Goal: Use online tool/utility: Utilize a website feature to perform a specific function

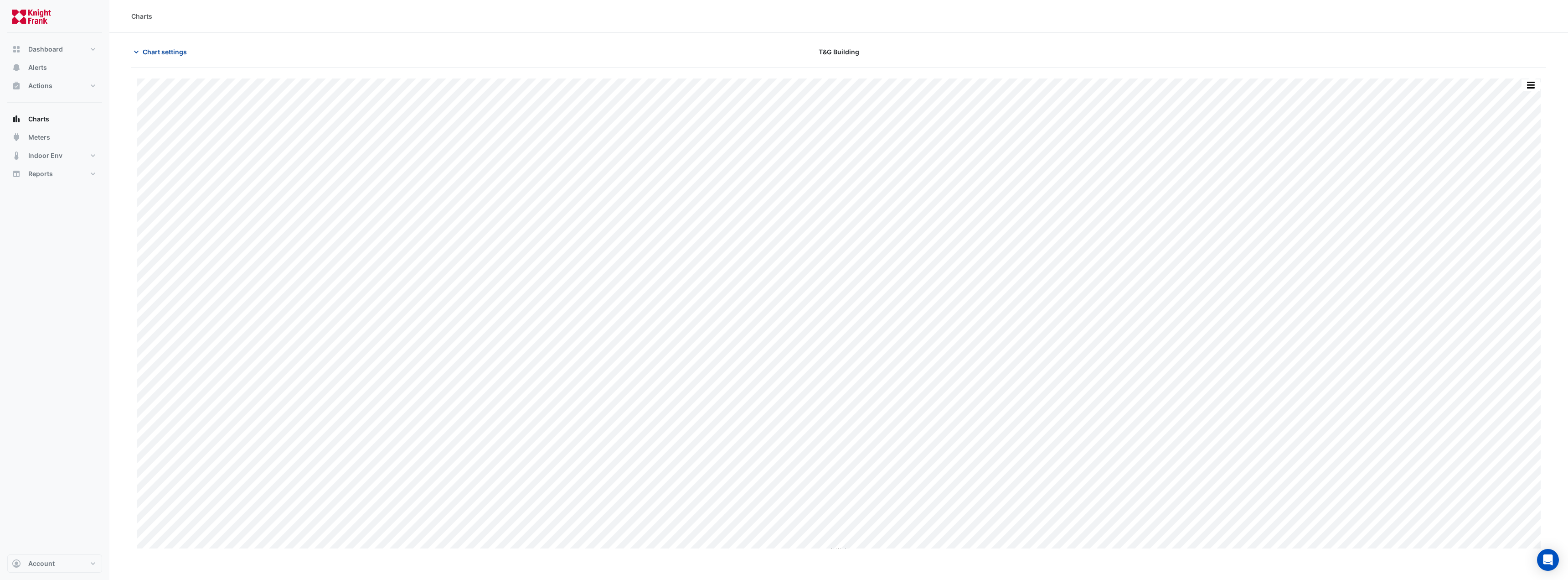
click at [160, 55] on span "Chart settings" at bounding box center [164, 51] width 44 height 10
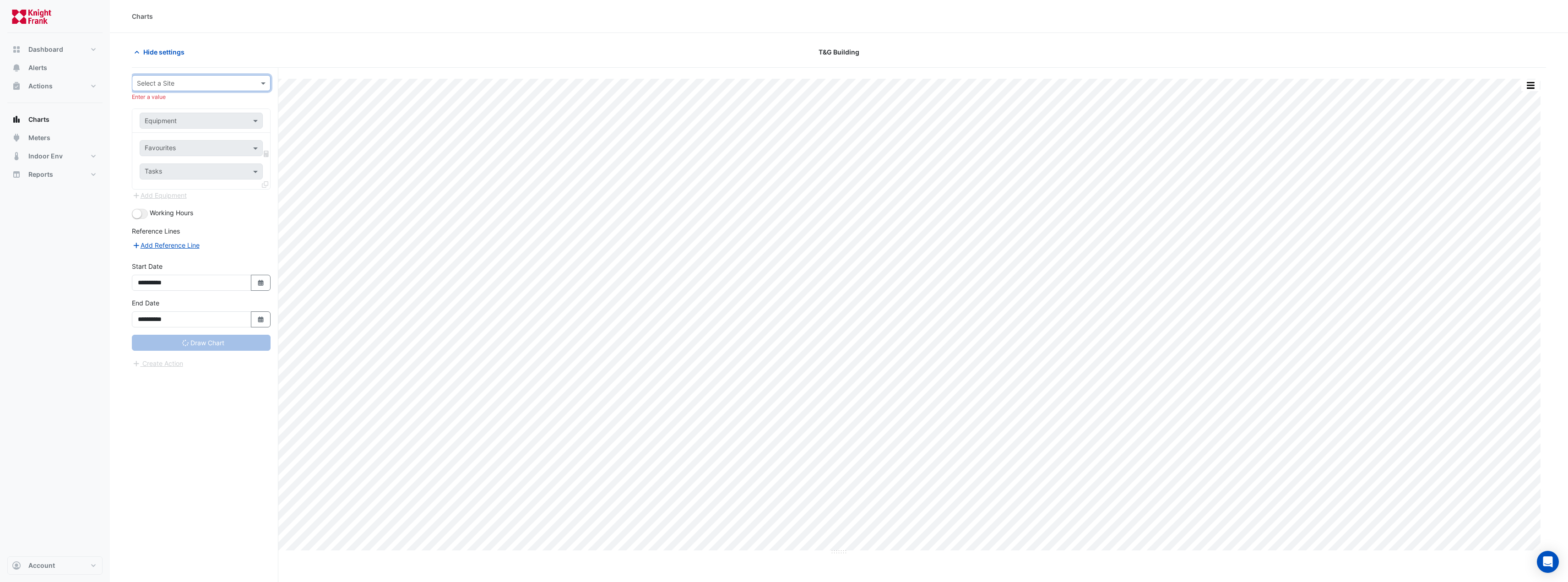
click at [237, 85] on input "text" at bounding box center [192, 83] width 110 height 10
click at [181, 186] on div "T&G Building" at bounding box center [201, 191] width 138 height 14
click at [182, 109] on input "text" at bounding box center [191, 111] width 95 height 10
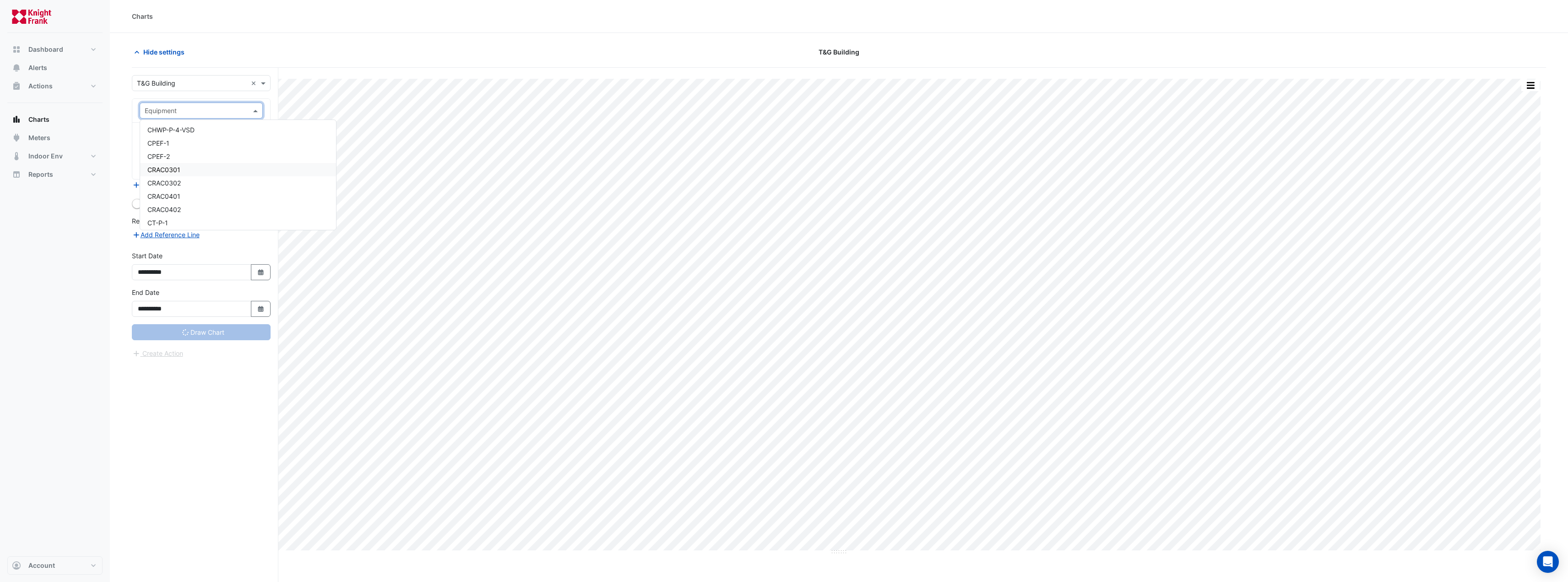
scroll to position [457, 0]
type input "**"
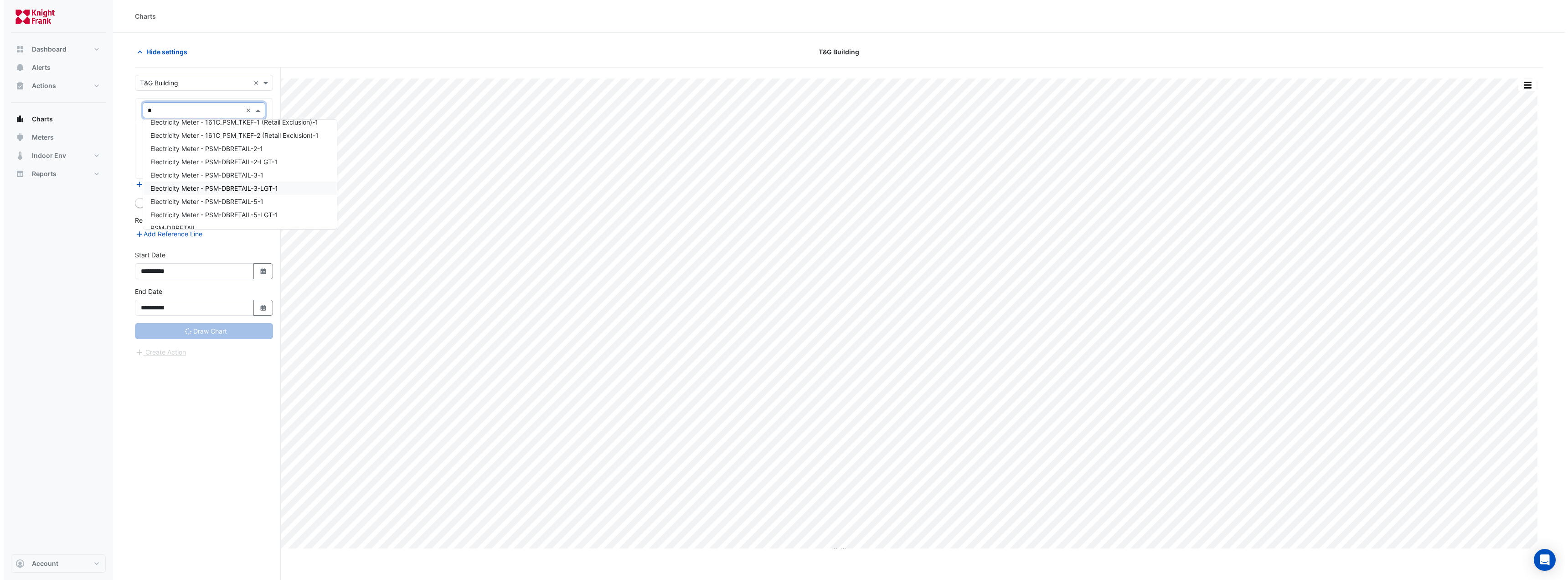
scroll to position [149, 0]
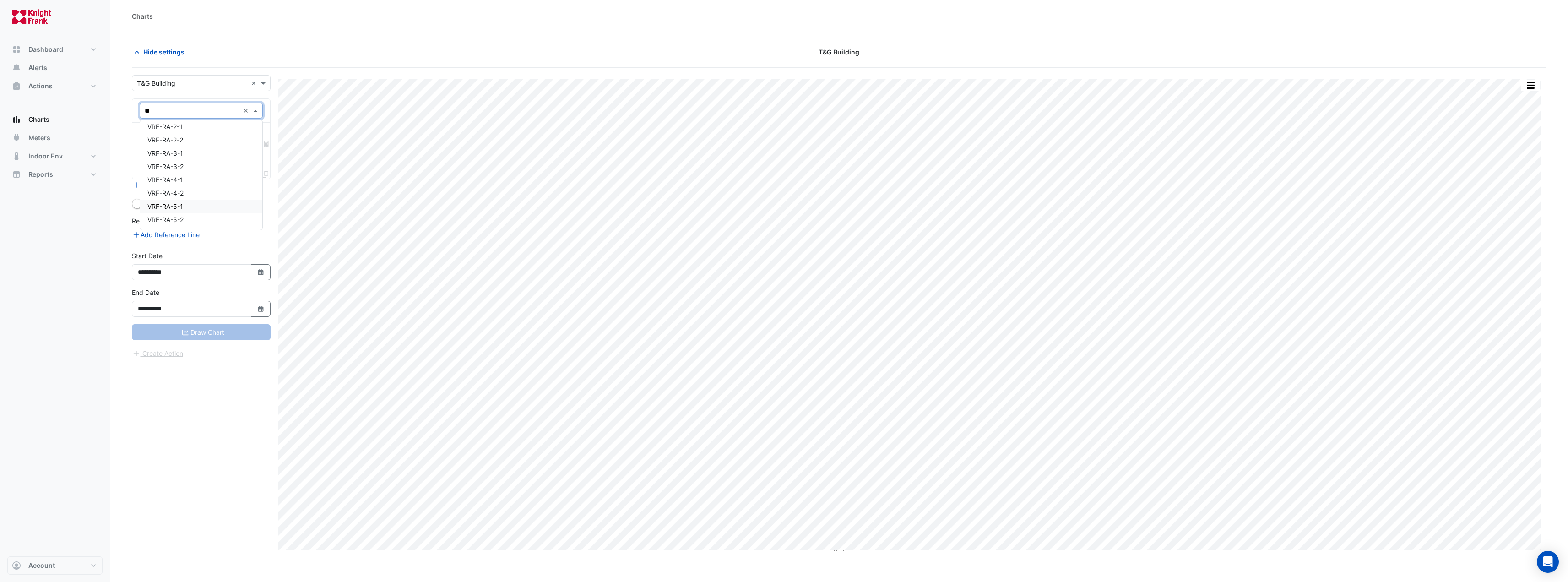
click at [202, 210] on div "VRF-RA-5-1" at bounding box center [200, 206] width 122 height 14
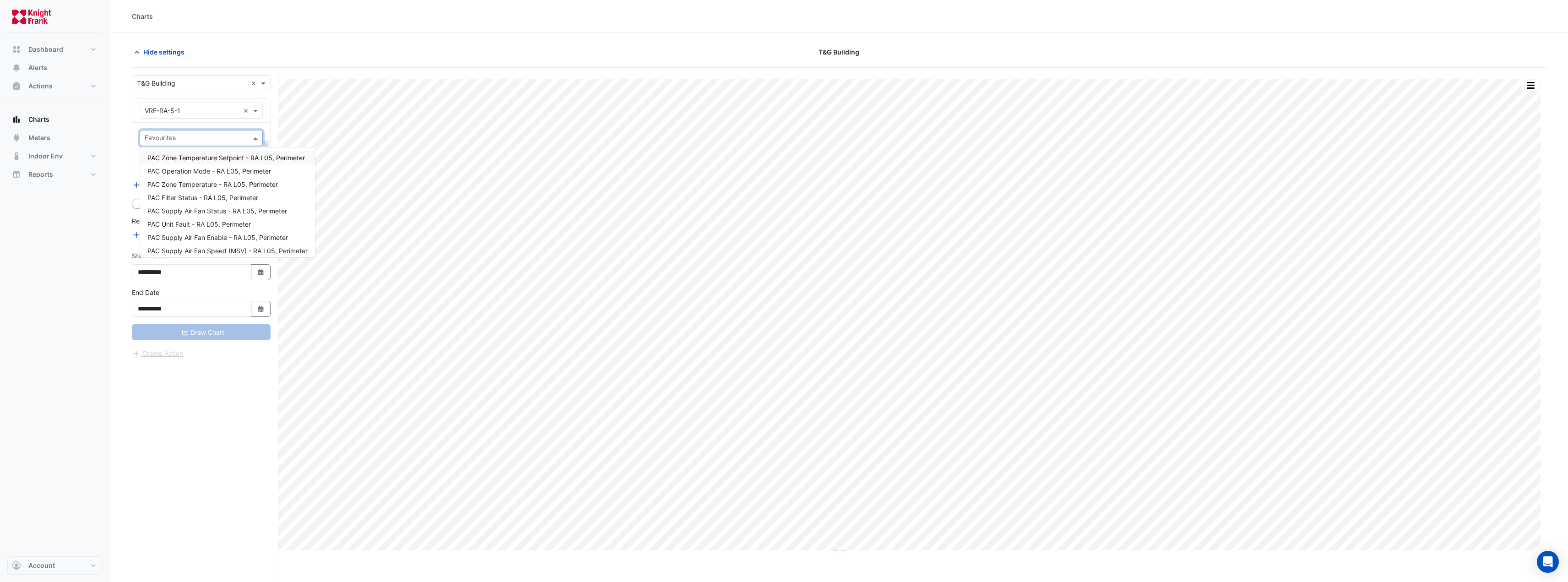
click at [200, 135] on input "text" at bounding box center [196, 139] width 103 height 10
click at [213, 158] on span "PAC Zone Temperature Setpoint - RA L05, Perimeter" at bounding box center [226, 157] width 157 height 8
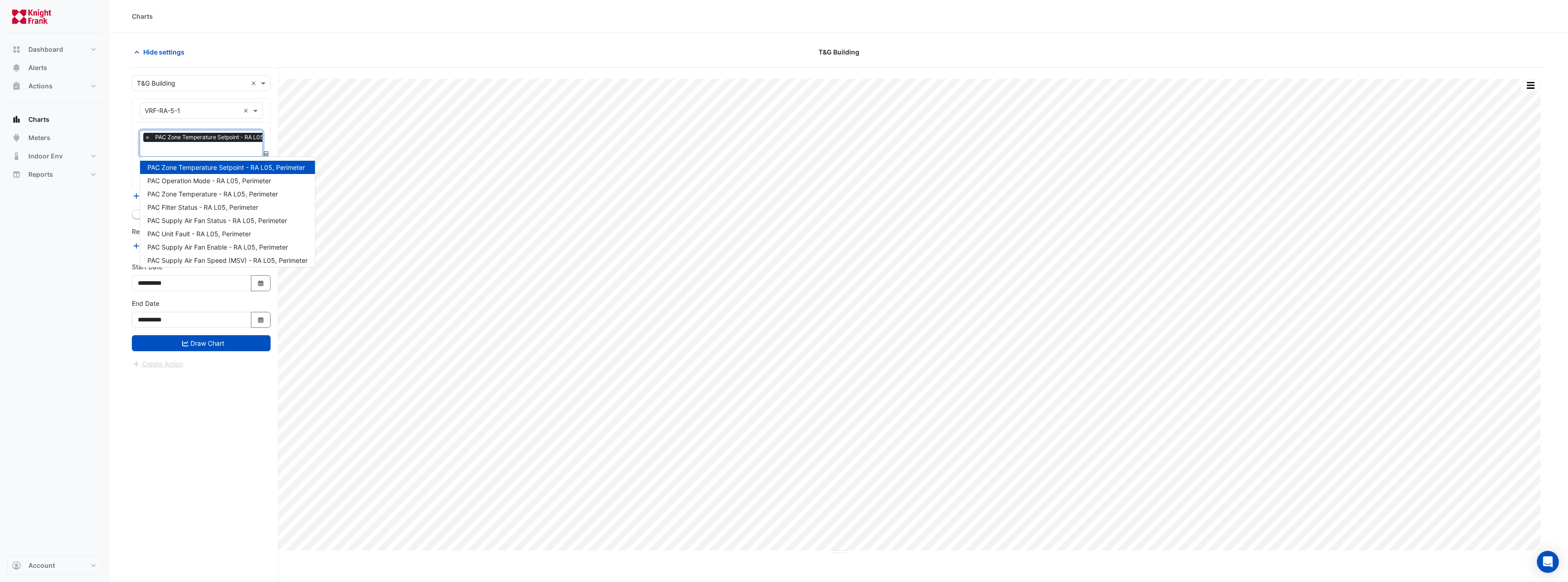
click at [205, 150] on input "text" at bounding box center [220, 150] width 152 height 10
click at [206, 189] on span "PAC Zone Temperature - RA L05, Perimeter" at bounding box center [212, 193] width 131 height 8
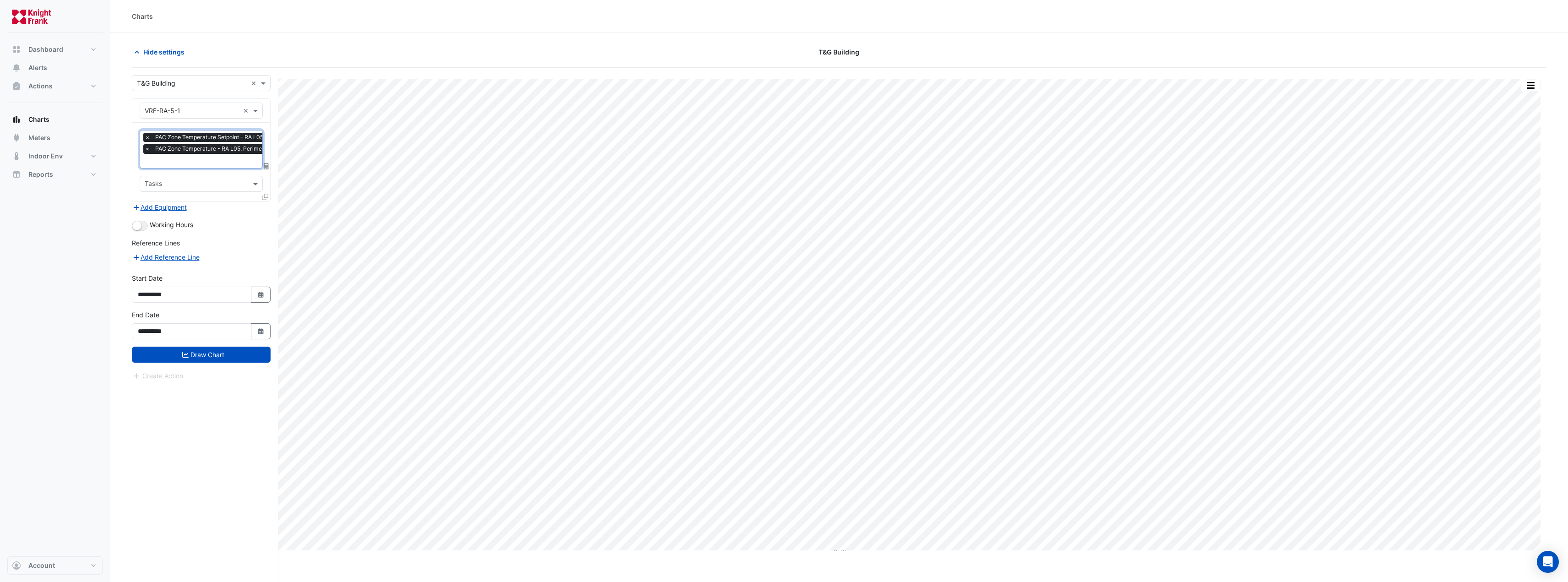
click at [265, 195] on icon at bounding box center [264, 197] width 6 height 6
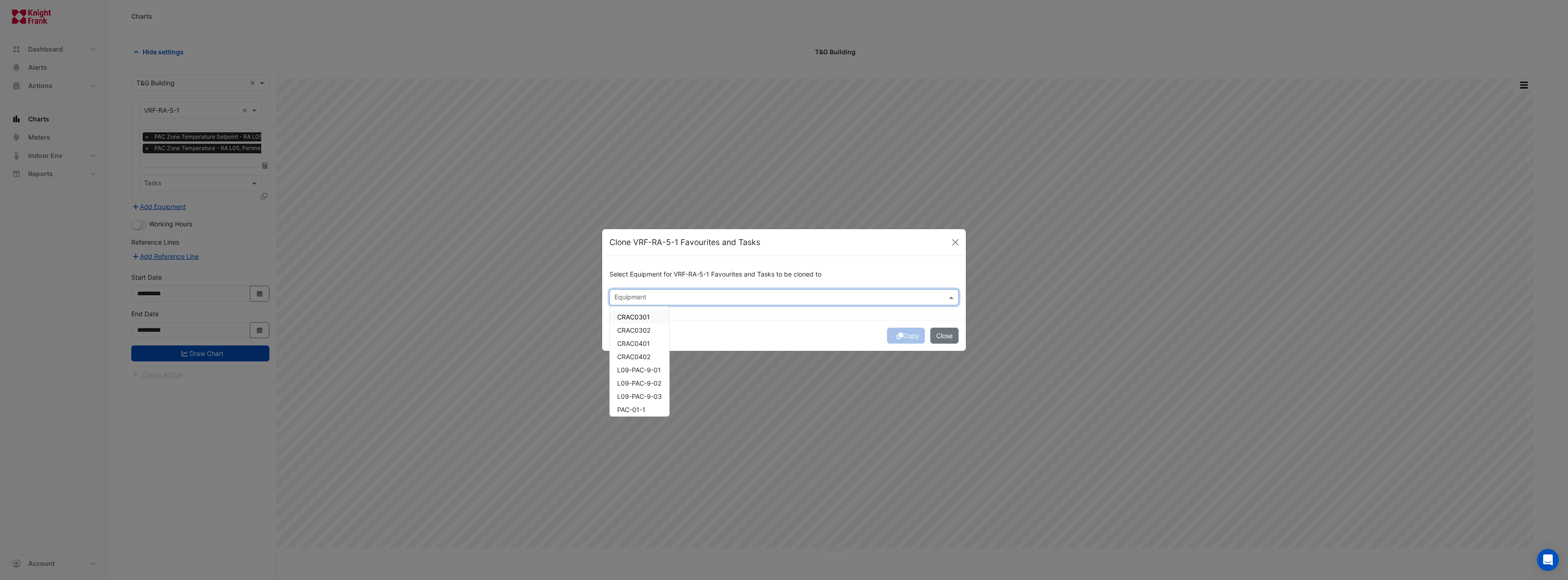
click at [676, 301] on input "text" at bounding box center [779, 298] width 329 height 10
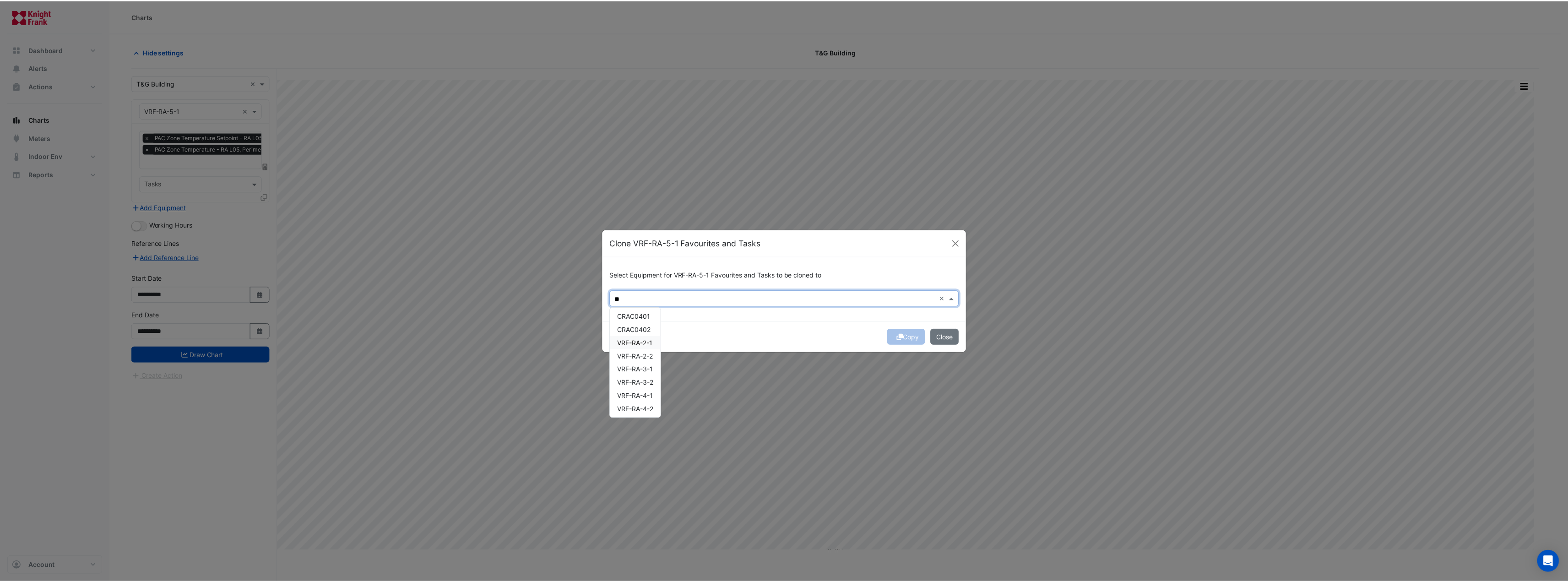
scroll to position [43, 0]
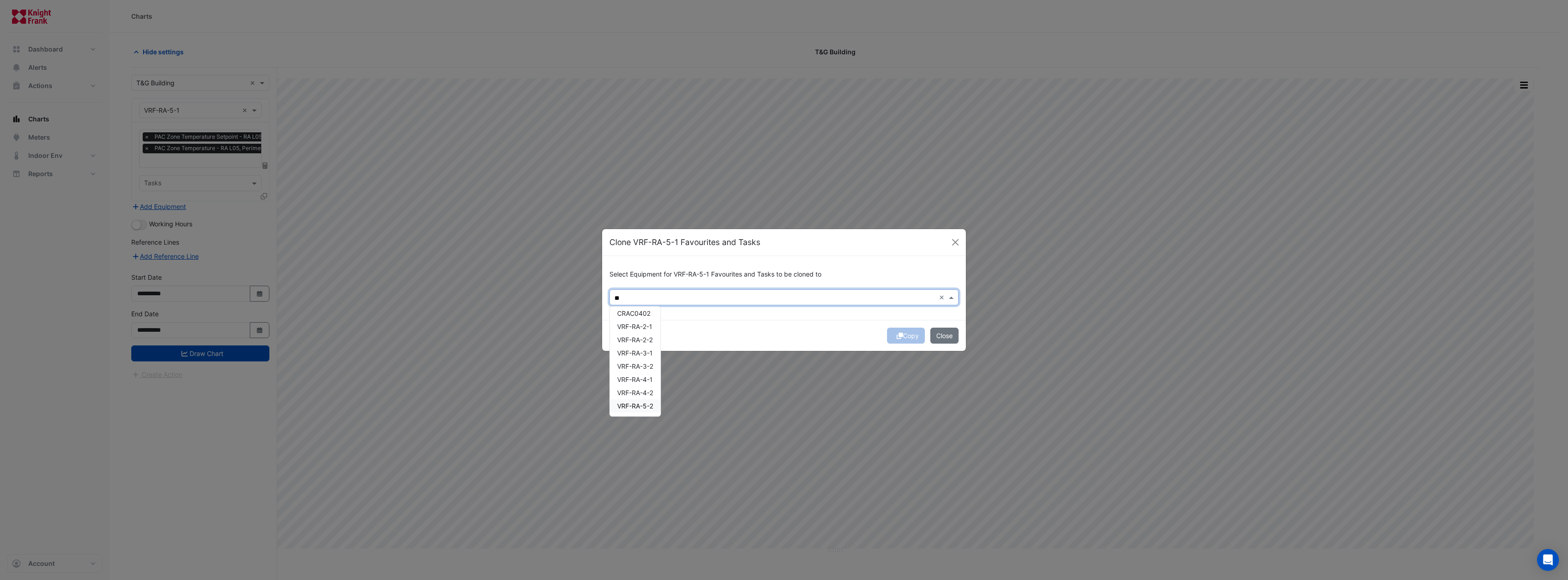
click at [640, 406] on span "VRF-RA-5-2" at bounding box center [635, 406] width 36 height 8
type input "**"
click at [752, 338] on div "Copy Close" at bounding box center [784, 335] width 364 height 31
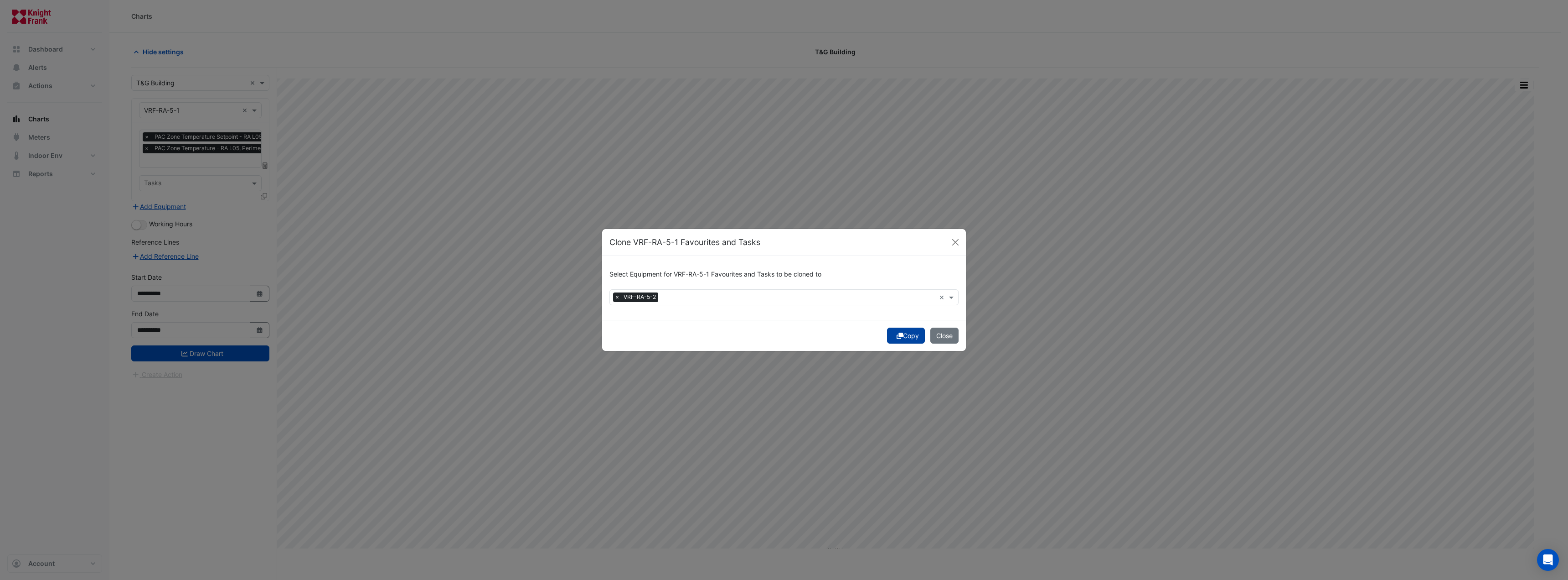
click at [908, 335] on button "Copy" at bounding box center [906, 335] width 38 height 16
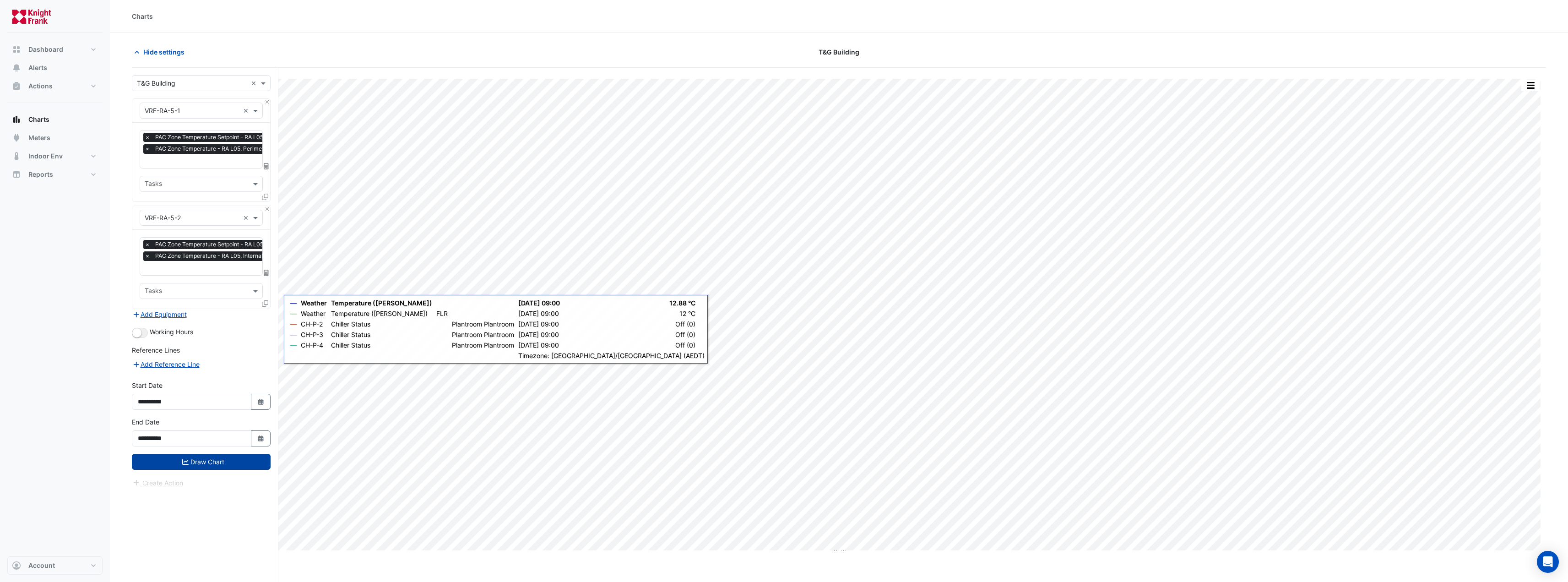
click at [215, 457] on button "Draw Chart" at bounding box center [201, 462] width 139 height 16
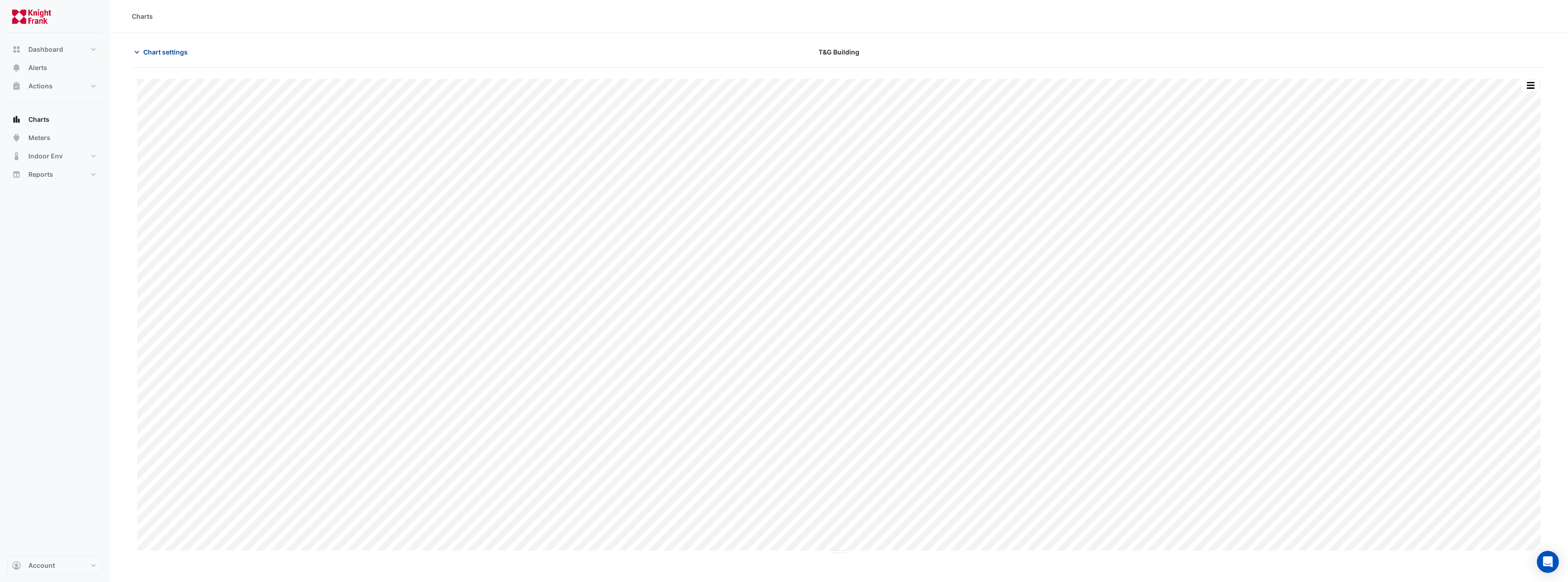
click at [135, 48] on icon "button" at bounding box center [137, 52] width 9 height 9
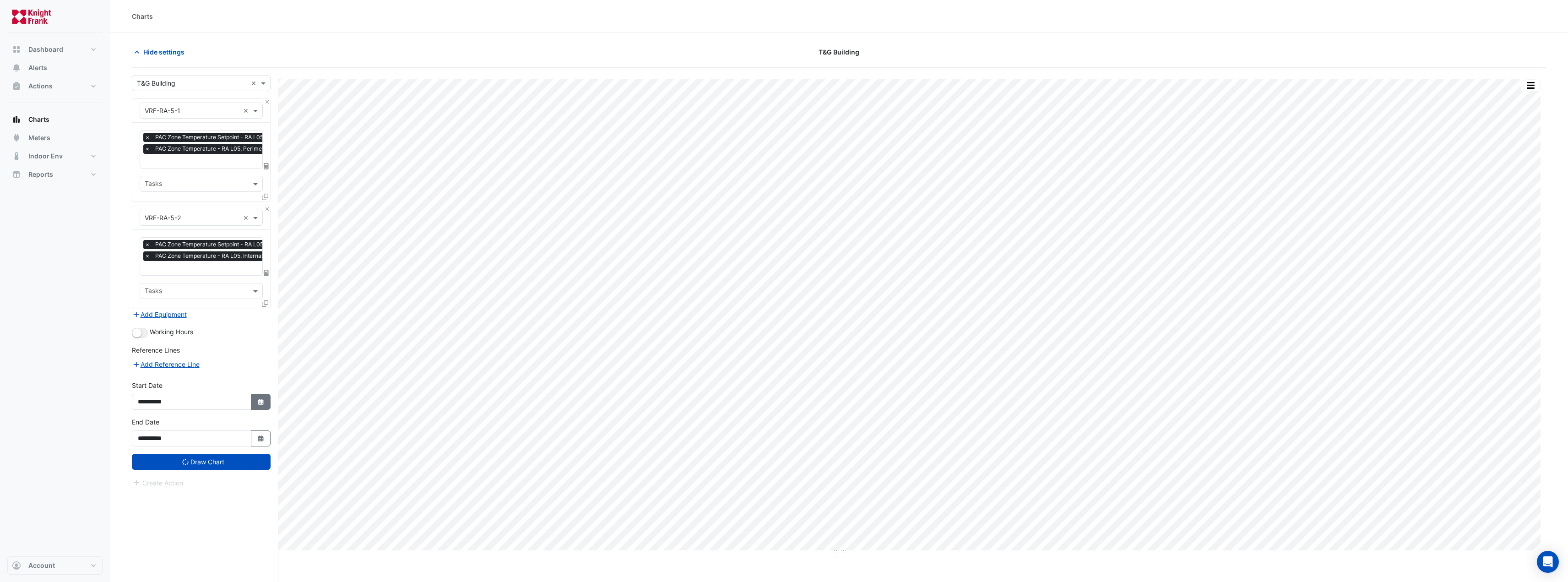
click at [246, 390] on div "**********" at bounding box center [201, 394] width 139 height 29
click at [253, 398] on button "Select Date" at bounding box center [261, 402] width 20 height 16
select select "**"
select select "****"
click at [233, 278] on span "Next month" at bounding box center [236, 279] width 7 height 7
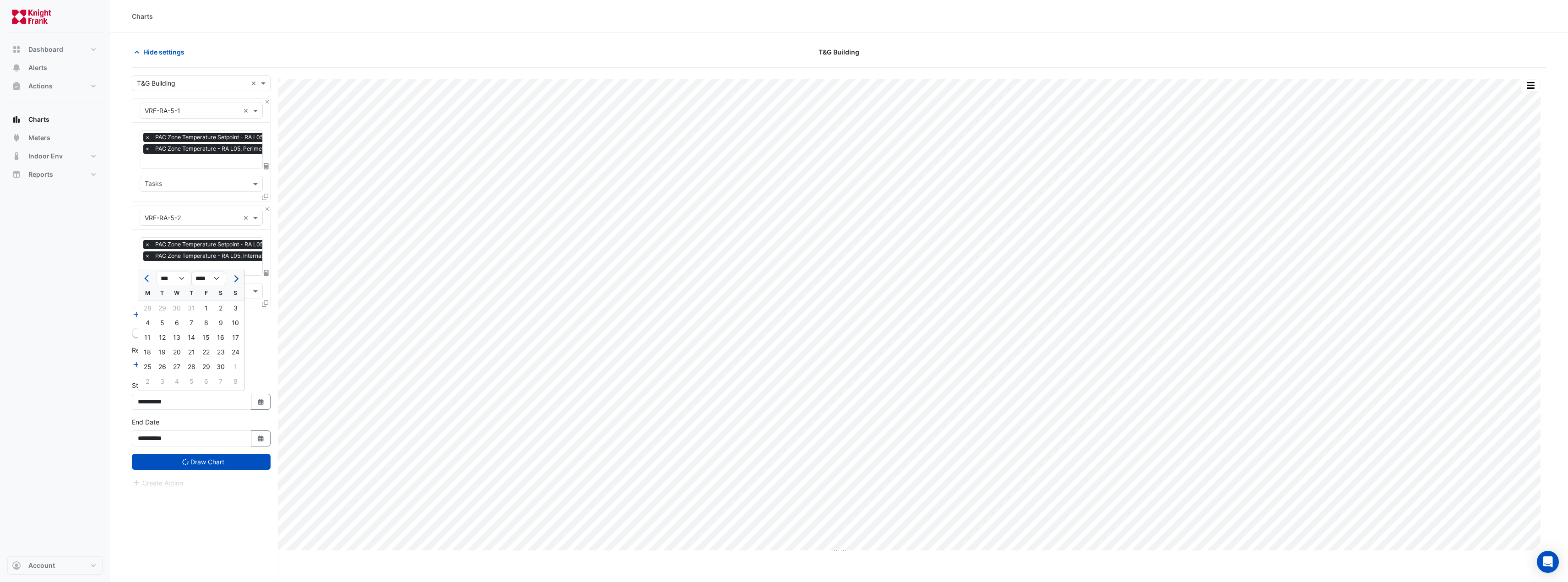
click at [233, 278] on span "Next month" at bounding box center [236, 279] width 7 height 7
select select "*"
select select "****"
click at [233, 278] on span "Next month" at bounding box center [236, 279] width 7 height 7
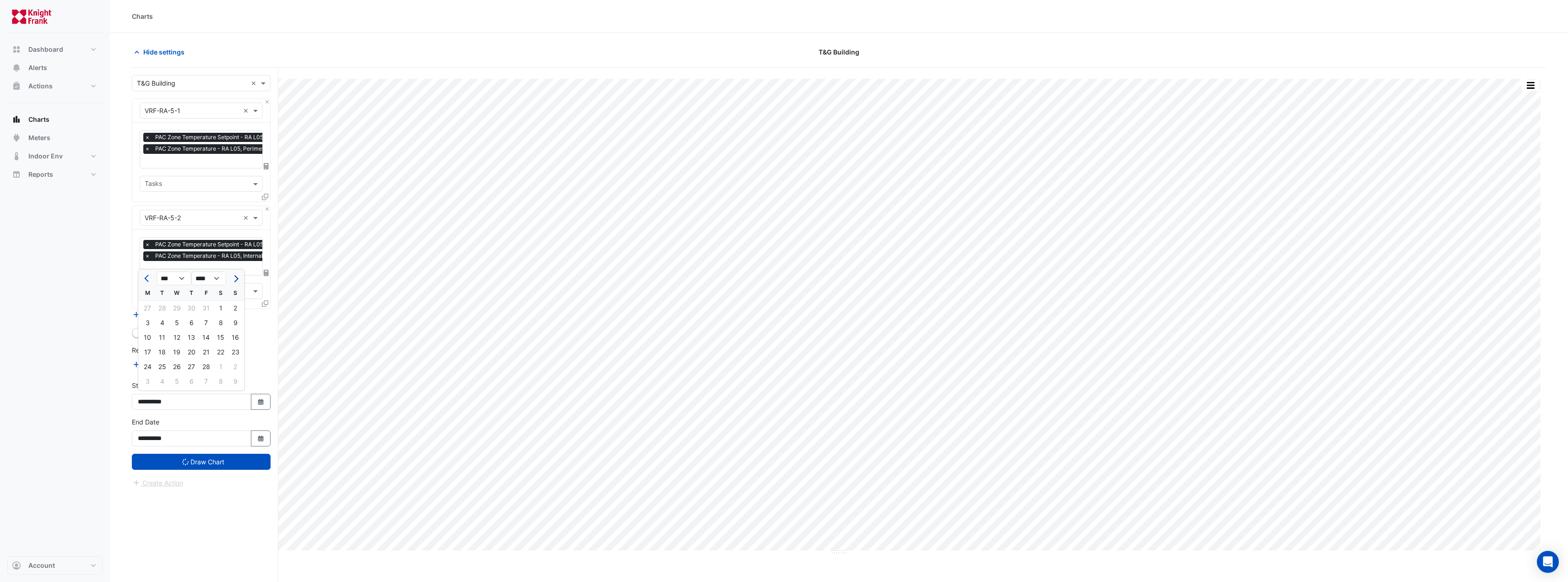
click at [233, 278] on span "Next month" at bounding box center [236, 279] width 7 height 7
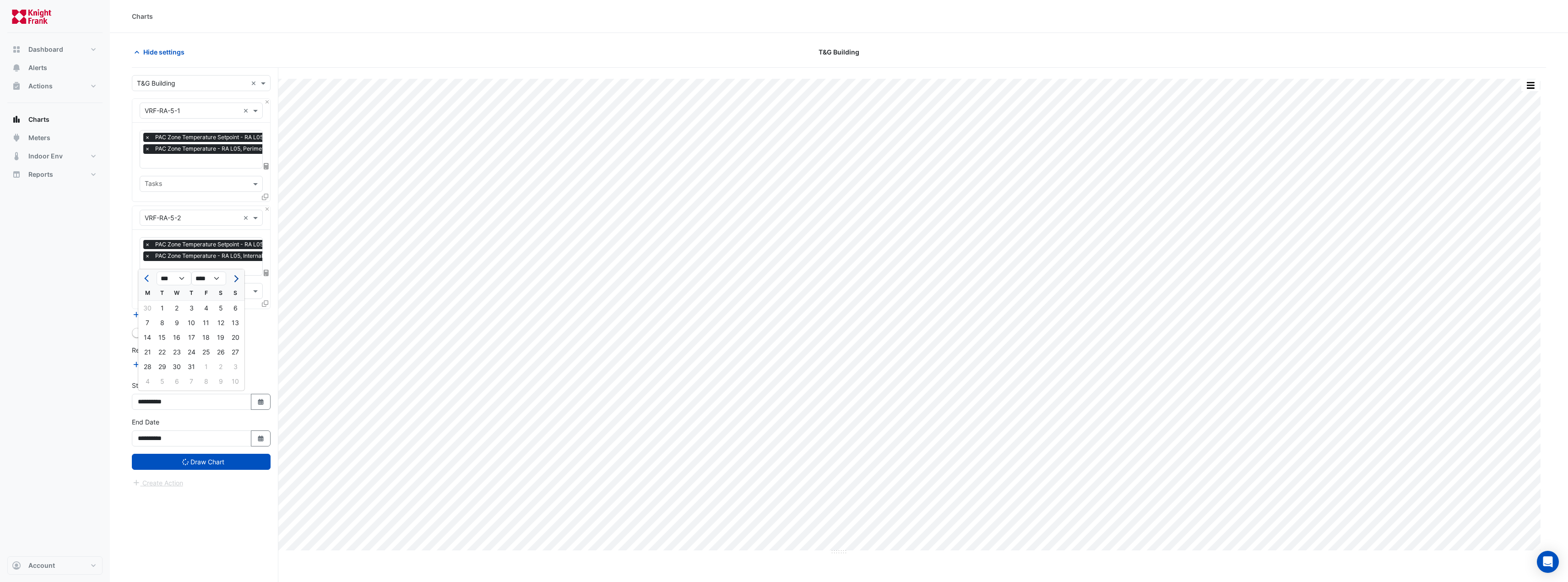
click at [233, 278] on span "Next month" at bounding box center [236, 279] width 7 height 7
click at [148, 282] on button "Previous month" at bounding box center [147, 278] width 11 height 14
select select "*"
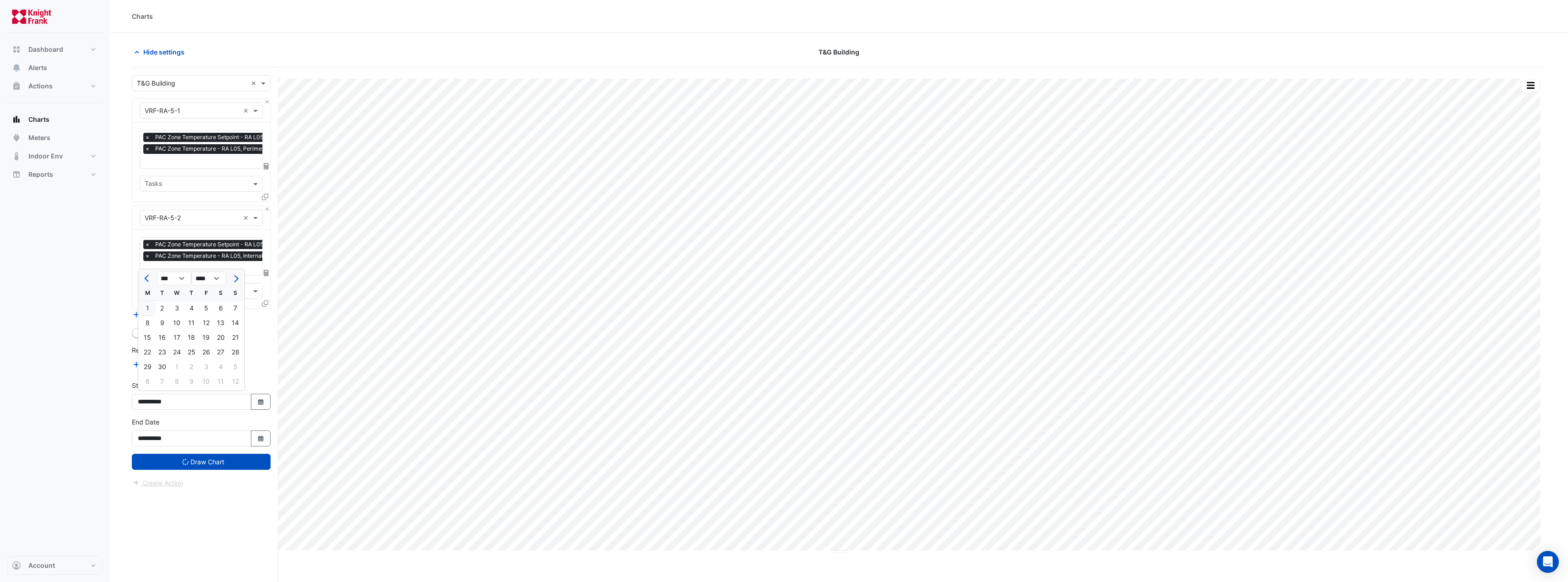
click at [151, 309] on div "1" at bounding box center [147, 308] width 14 height 14
type input "**********"
click at [202, 461] on button "Draw Chart" at bounding box center [201, 462] width 139 height 16
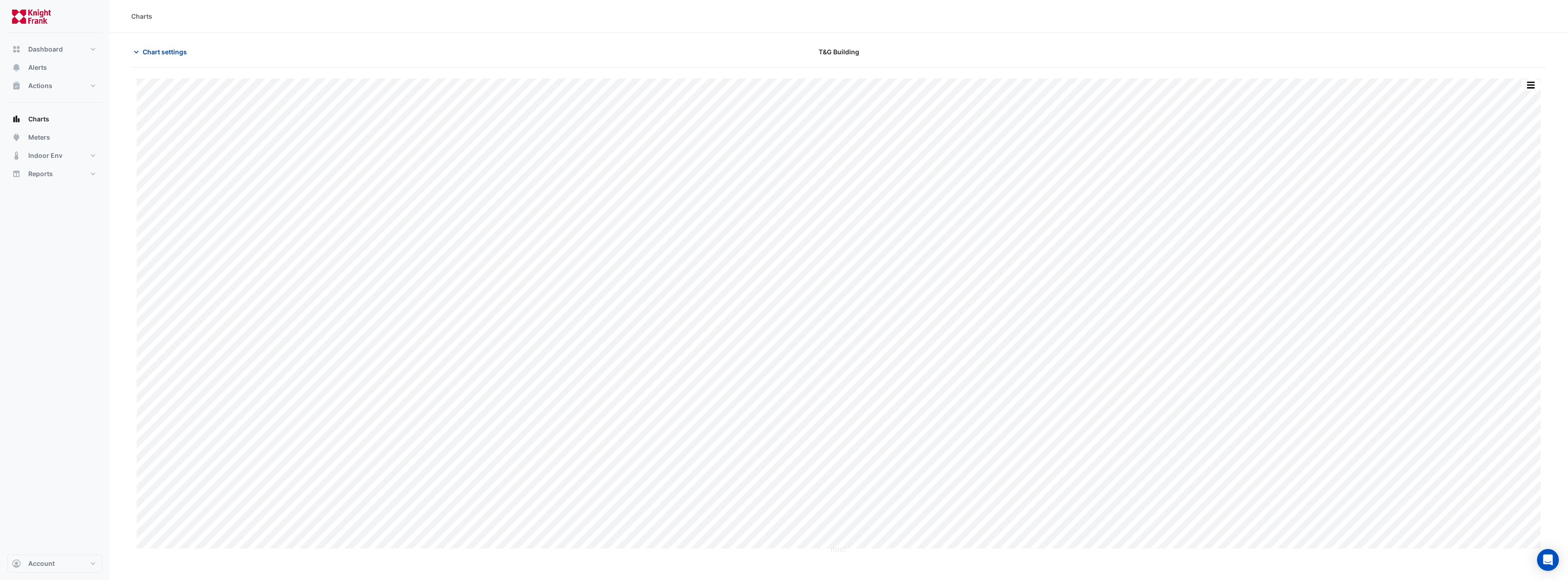
click at [176, 58] on button "Chart settings" at bounding box center [162, 52] width 61 height 16
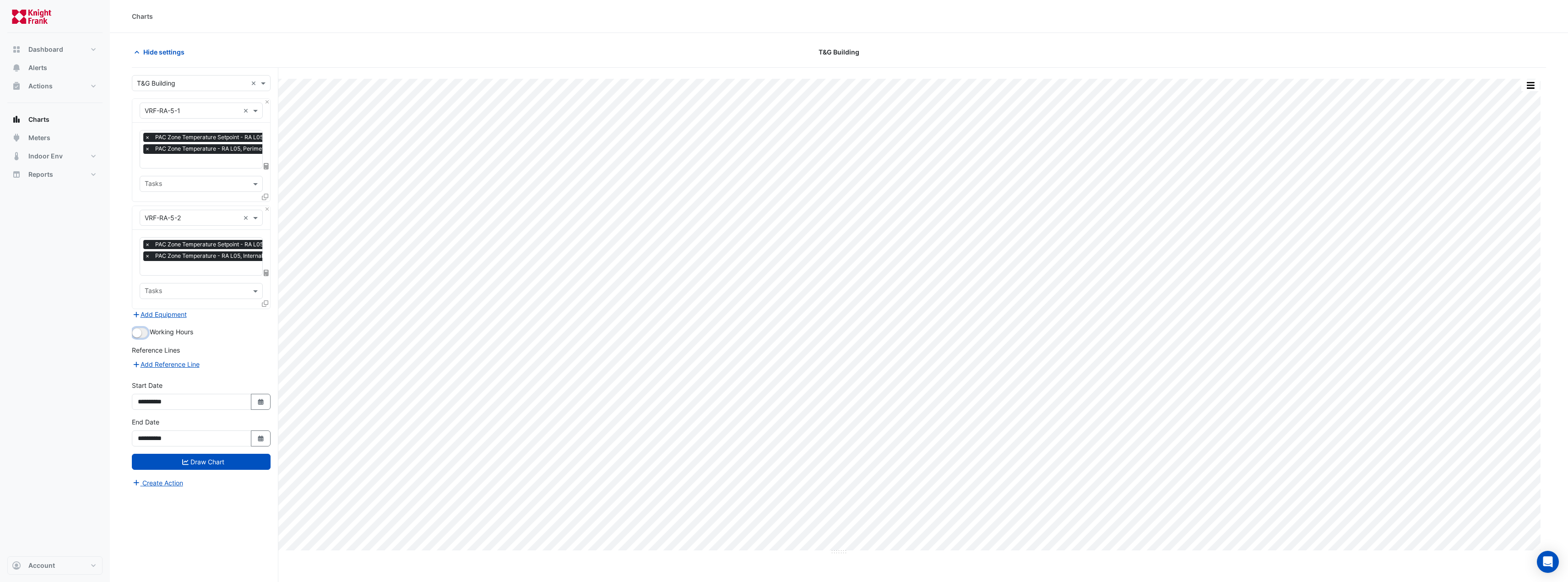
click at [146, 330] on button "button" at bounding box center [140, 332] width 16 height 10
click at [207, 455] on button "Draw Chart" at bounding box center [201, 462] width 139 height 16
